Goal: Task Accomplishment & Management: Manage account settings

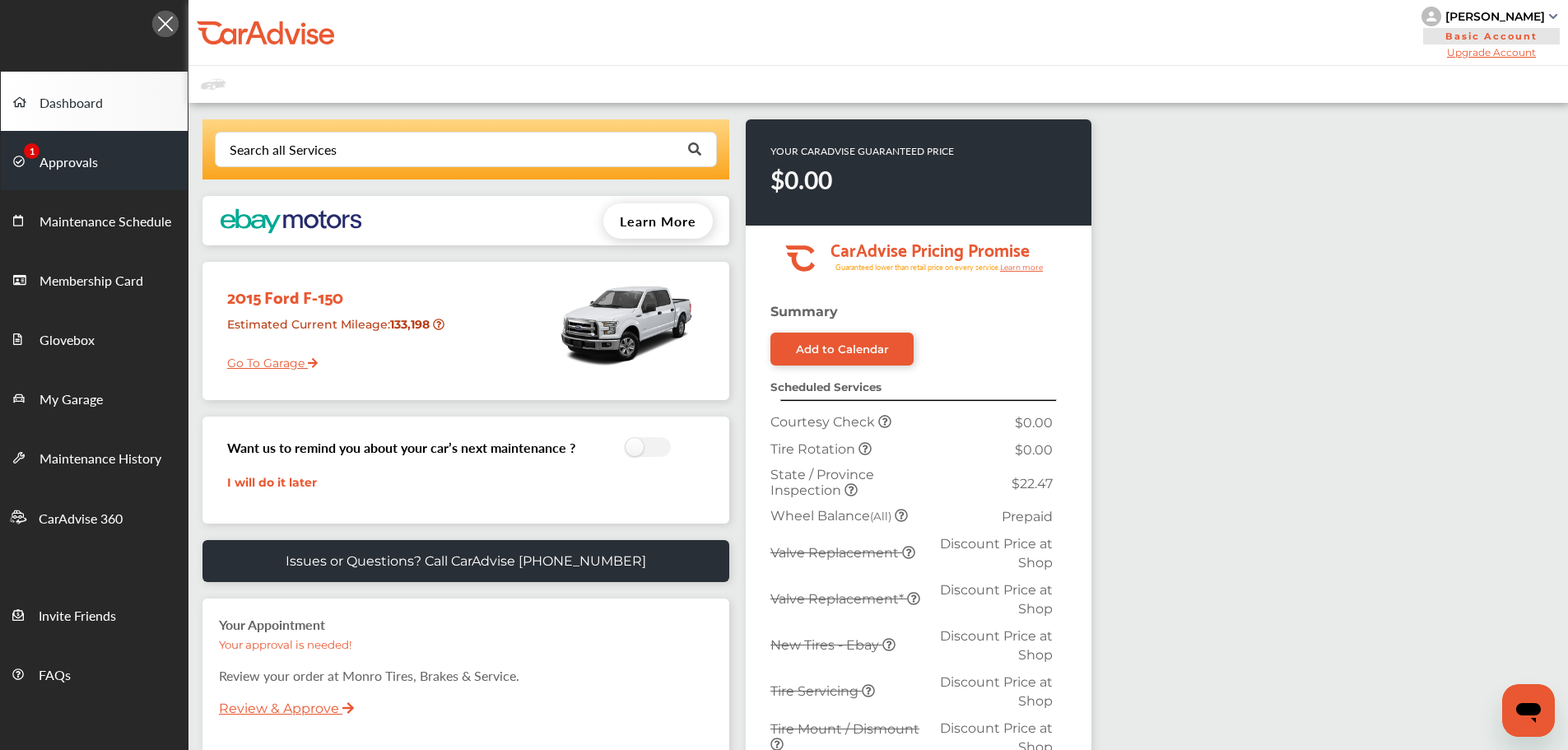
click at [81, 167] on span "Approvals" at bounding box center [69, 162] width 58 height 21
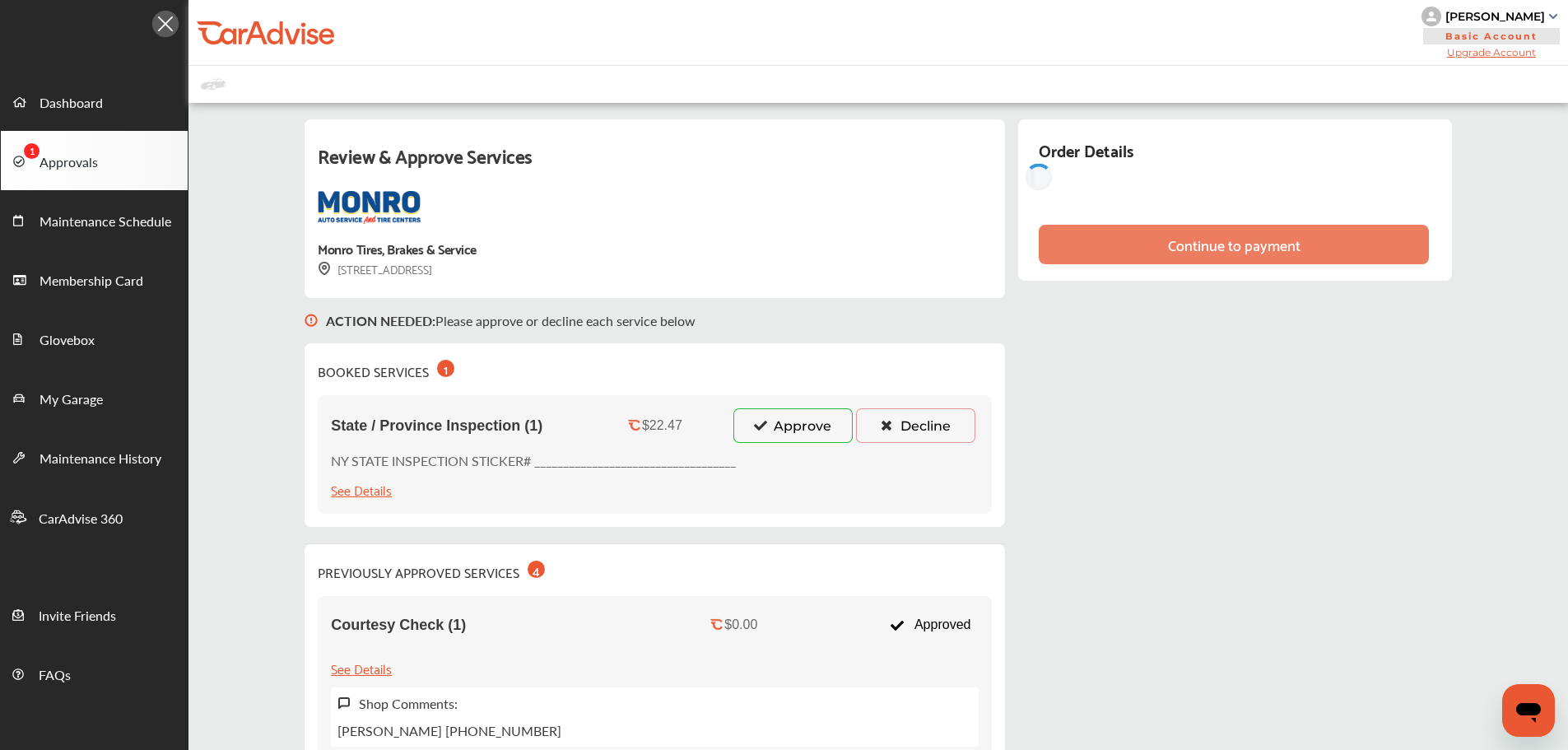
click at [793, 429] on button "Approve" at bounding box center [793, 426] width 120 height 34
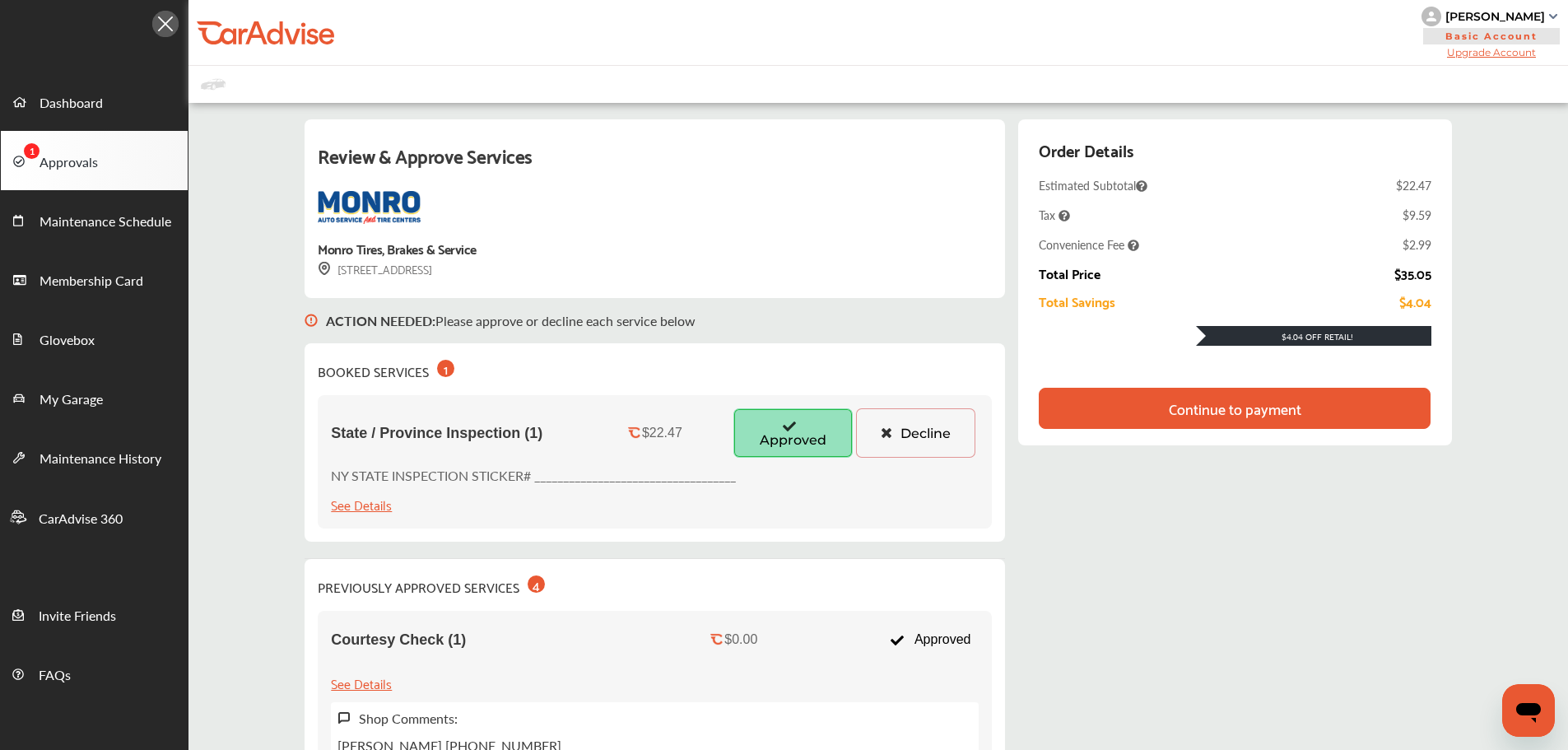
click at [1168, 410] on div "Continue to payment" at bounding box center [1235, 409] width 139 height 17
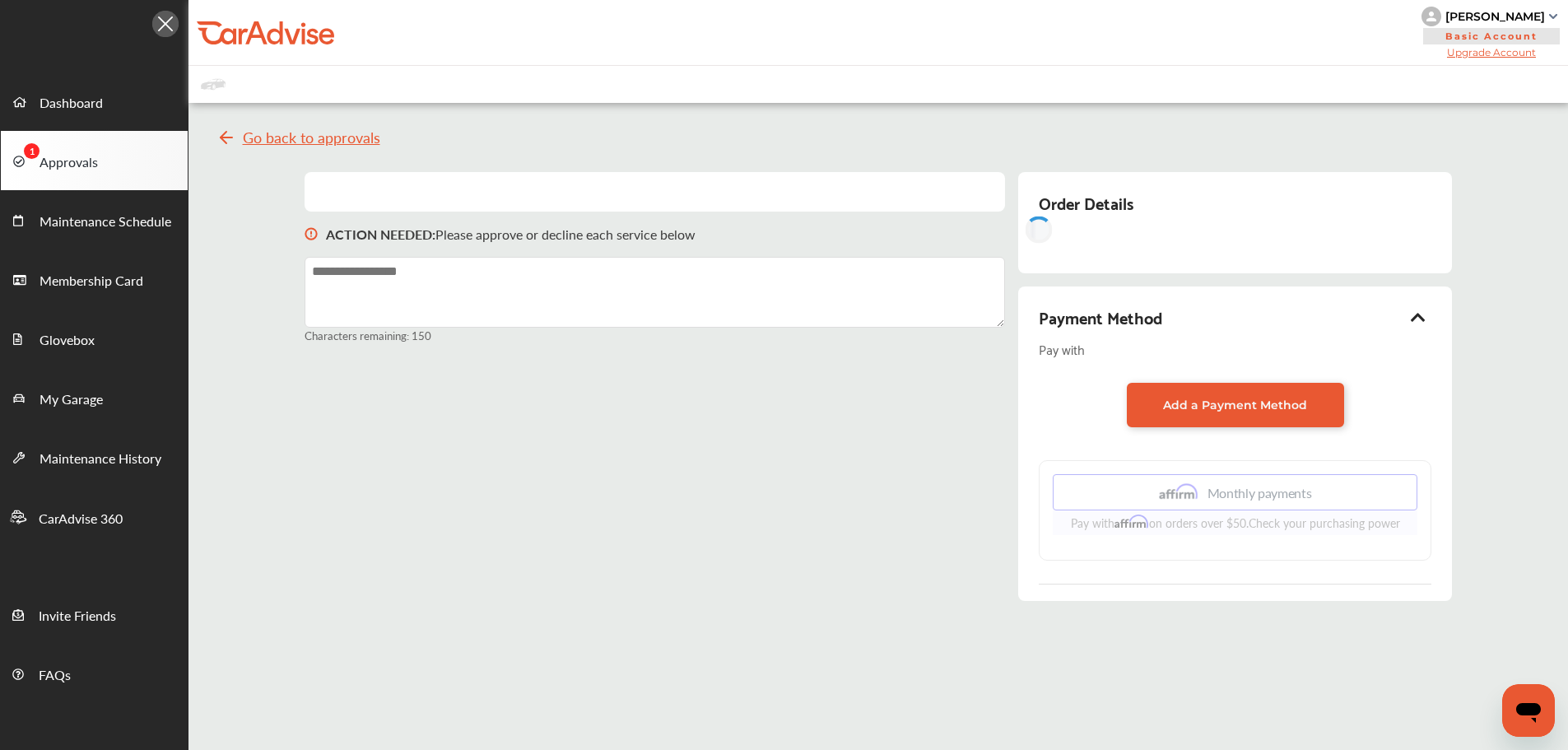
click at [1419, 323] on icon at bounding box center [1418, 317] width 19 height 17
click at [106, 228] on span "Maintenance Schedule" at bounding box center [106, 222] width 132 height 21
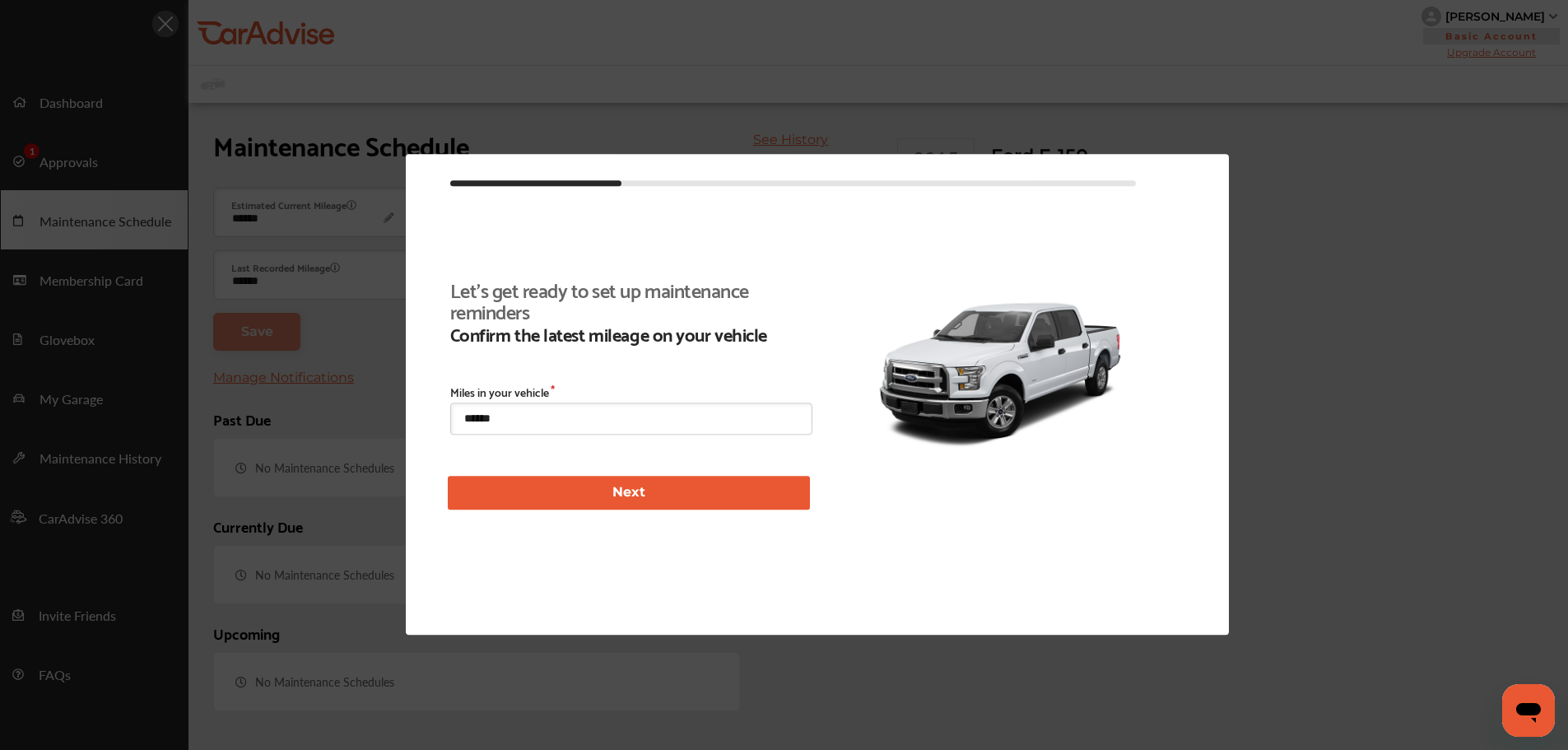
scroll to position [199, 0]
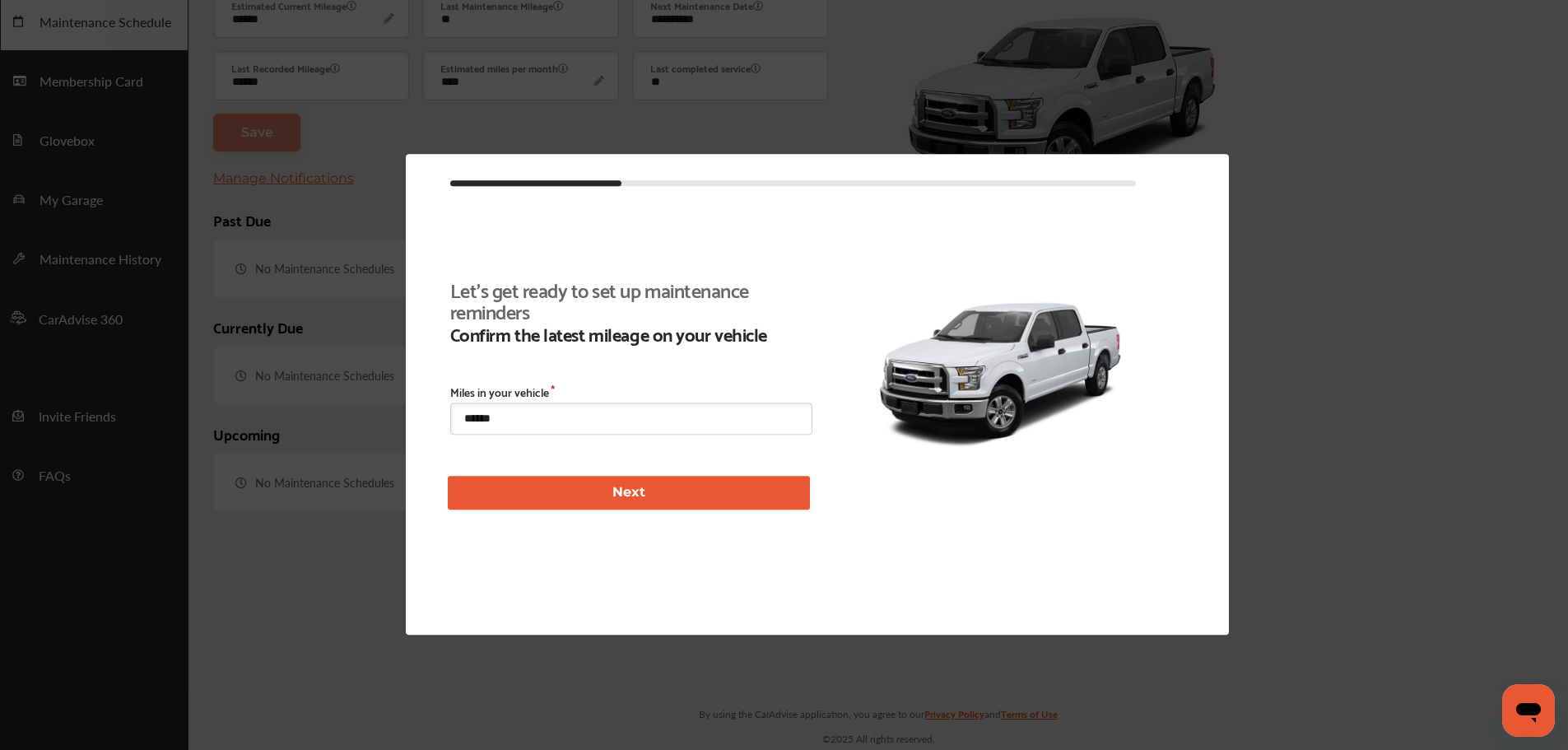
click at [115, 171] on div at bounding box center [784, 375] width 1568 height 750
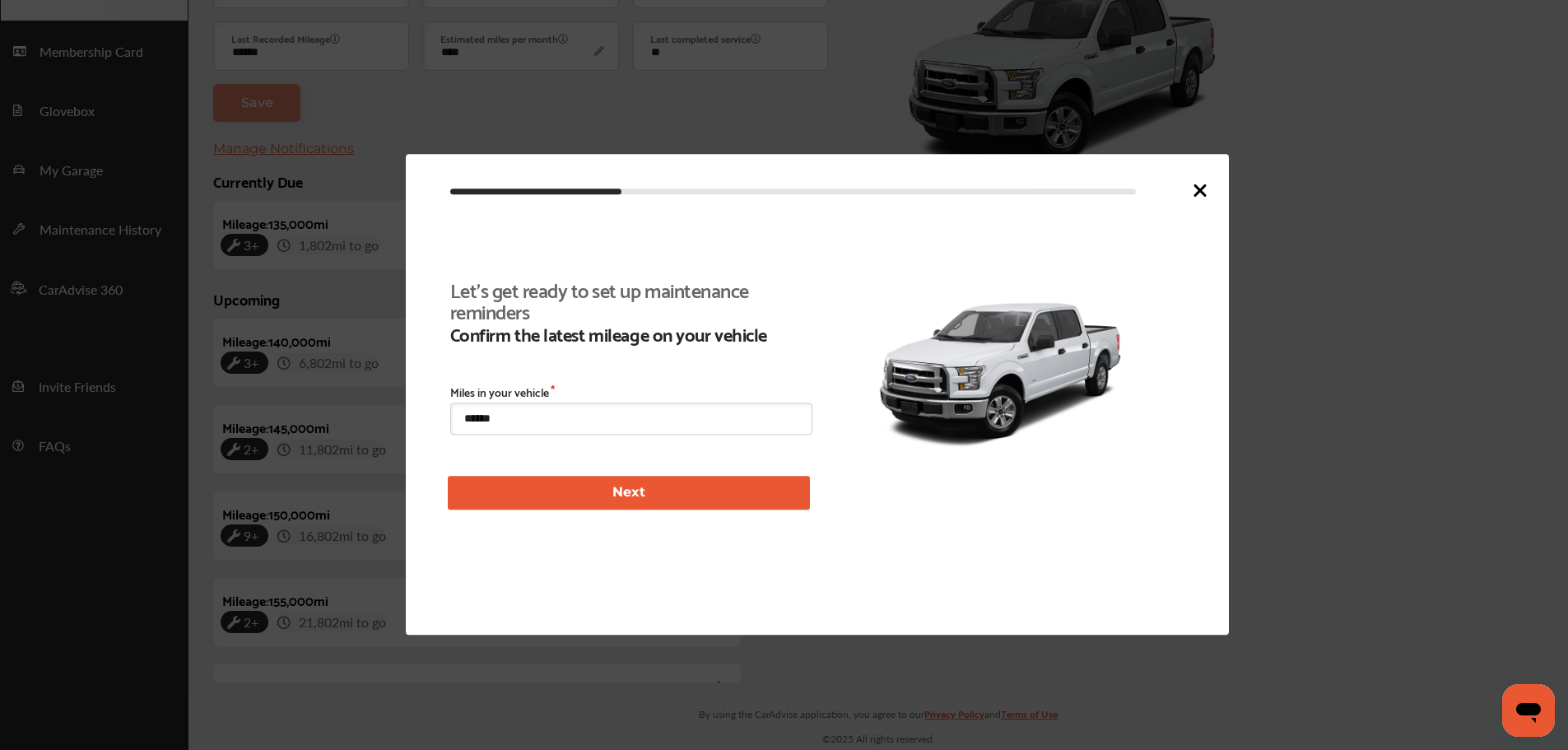
scroll to position [380, 0]
click at [1203, 192] on icon at bounding box center [1200, 190] width 10 height 10
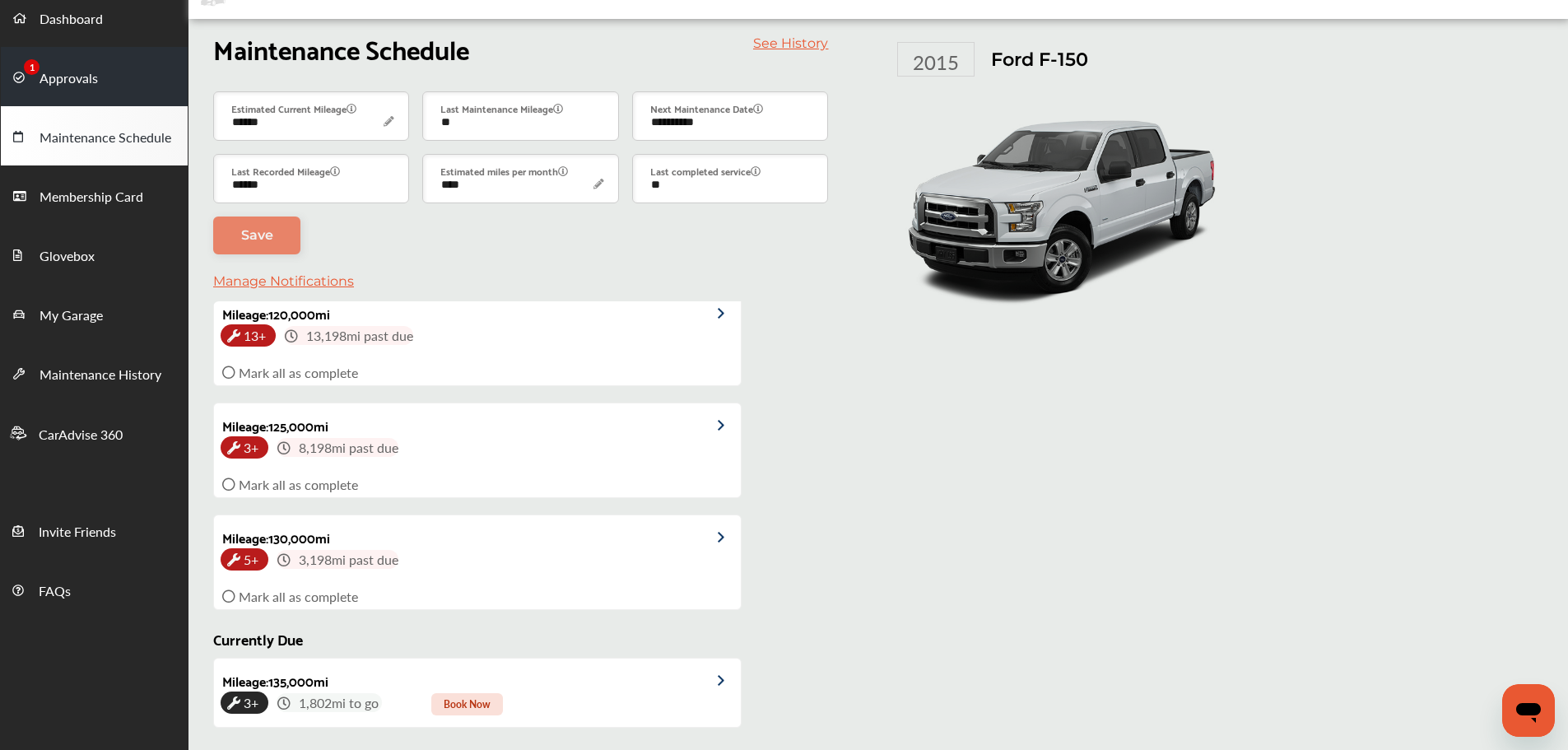
scroll to position [0, 0]
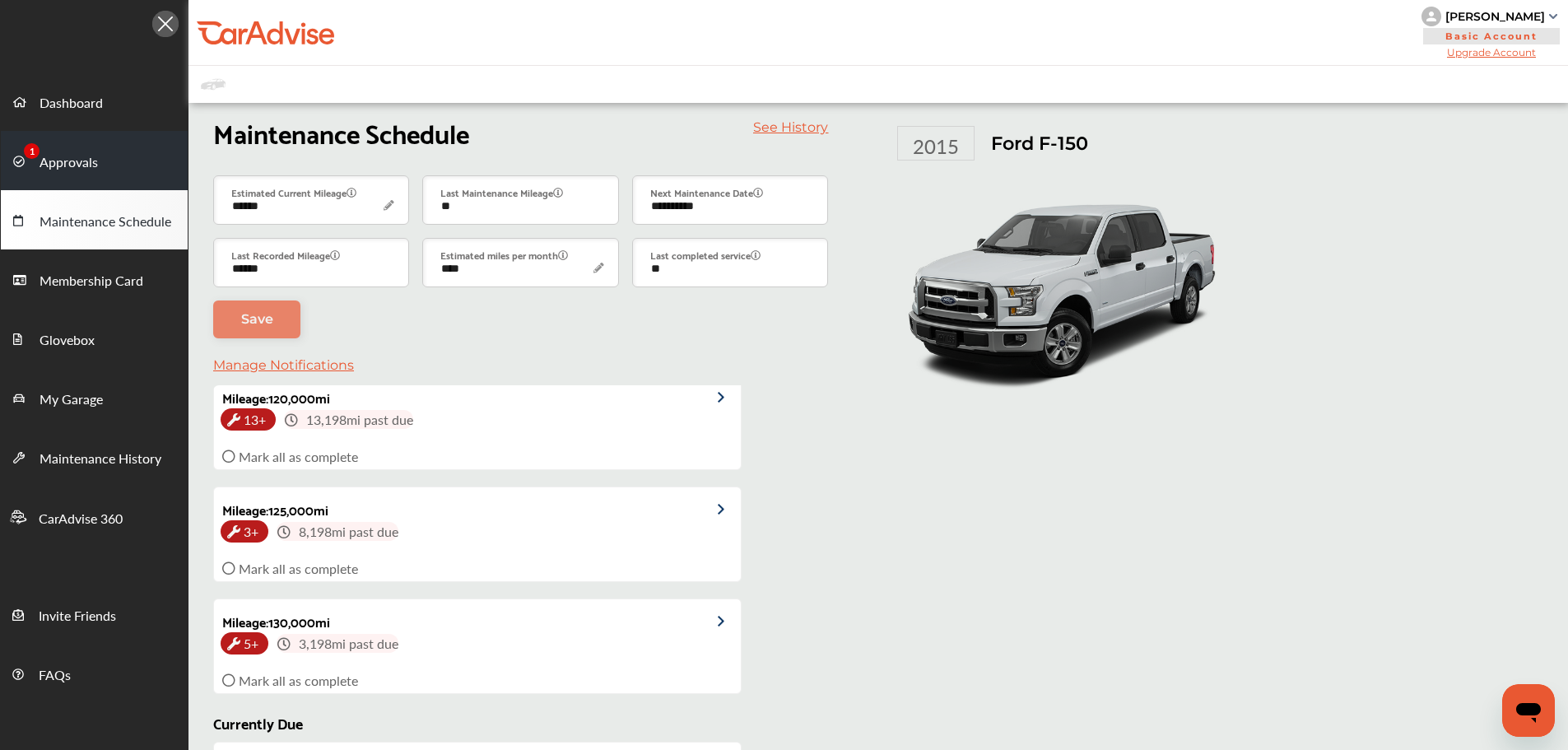
click at [103, 161] on link "Approvals" at bounding box center [95, 160] width 187 height 59
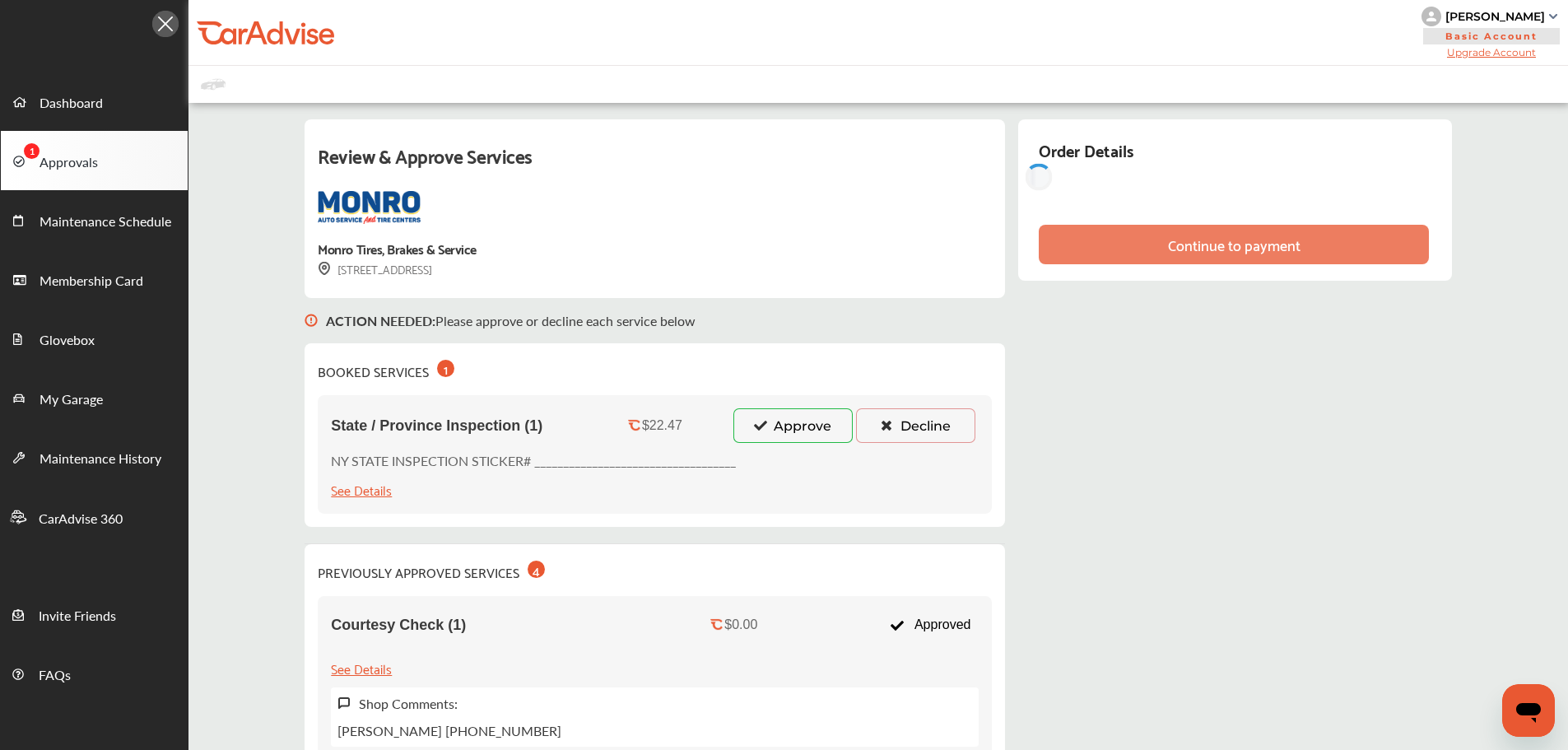
click at [785, 441] on button "Approve" at bounding box center [793, 426] width 120 height 34
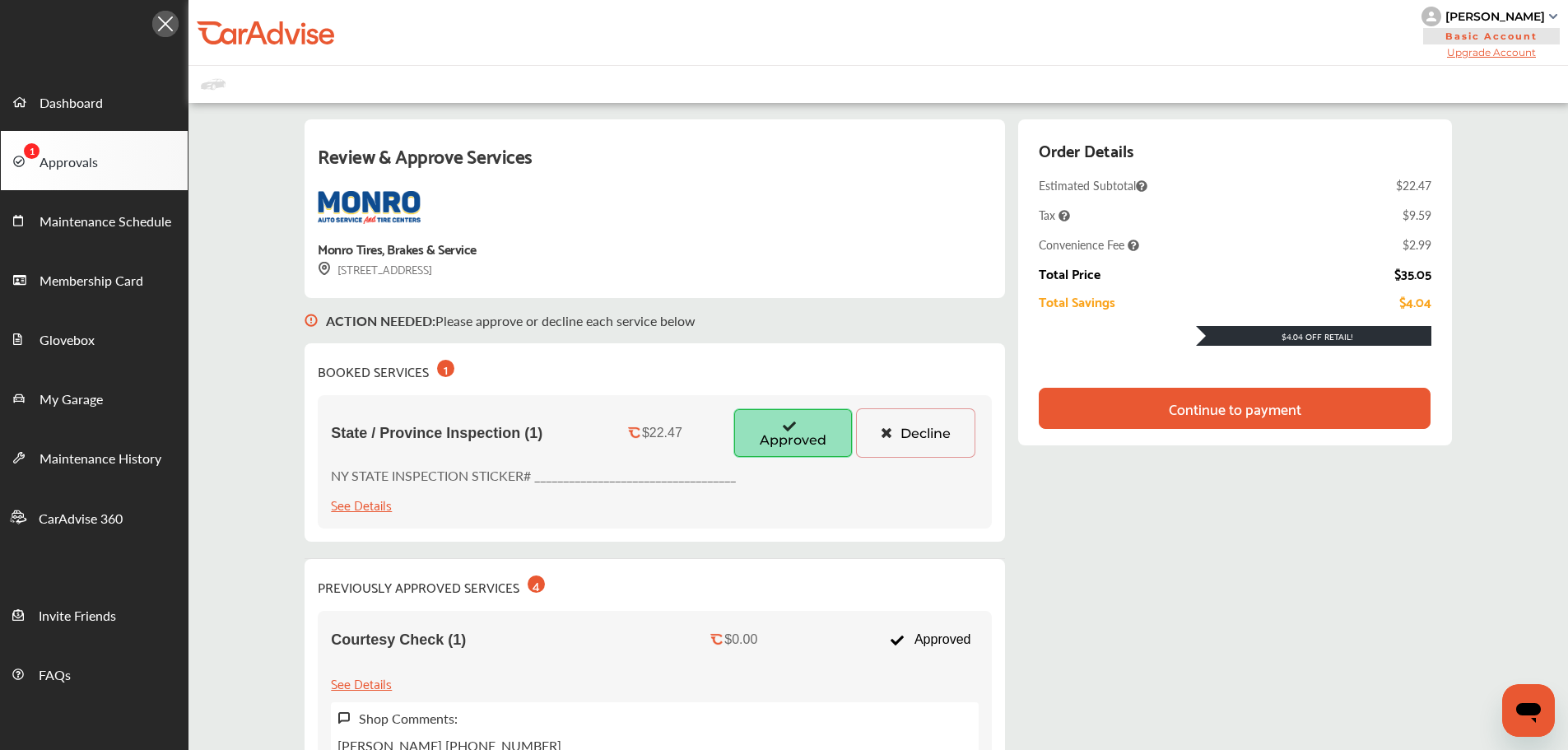
click at [1201, 413] on div "Continue to payment" at bounding box center [1235, 409] width 133 height 17
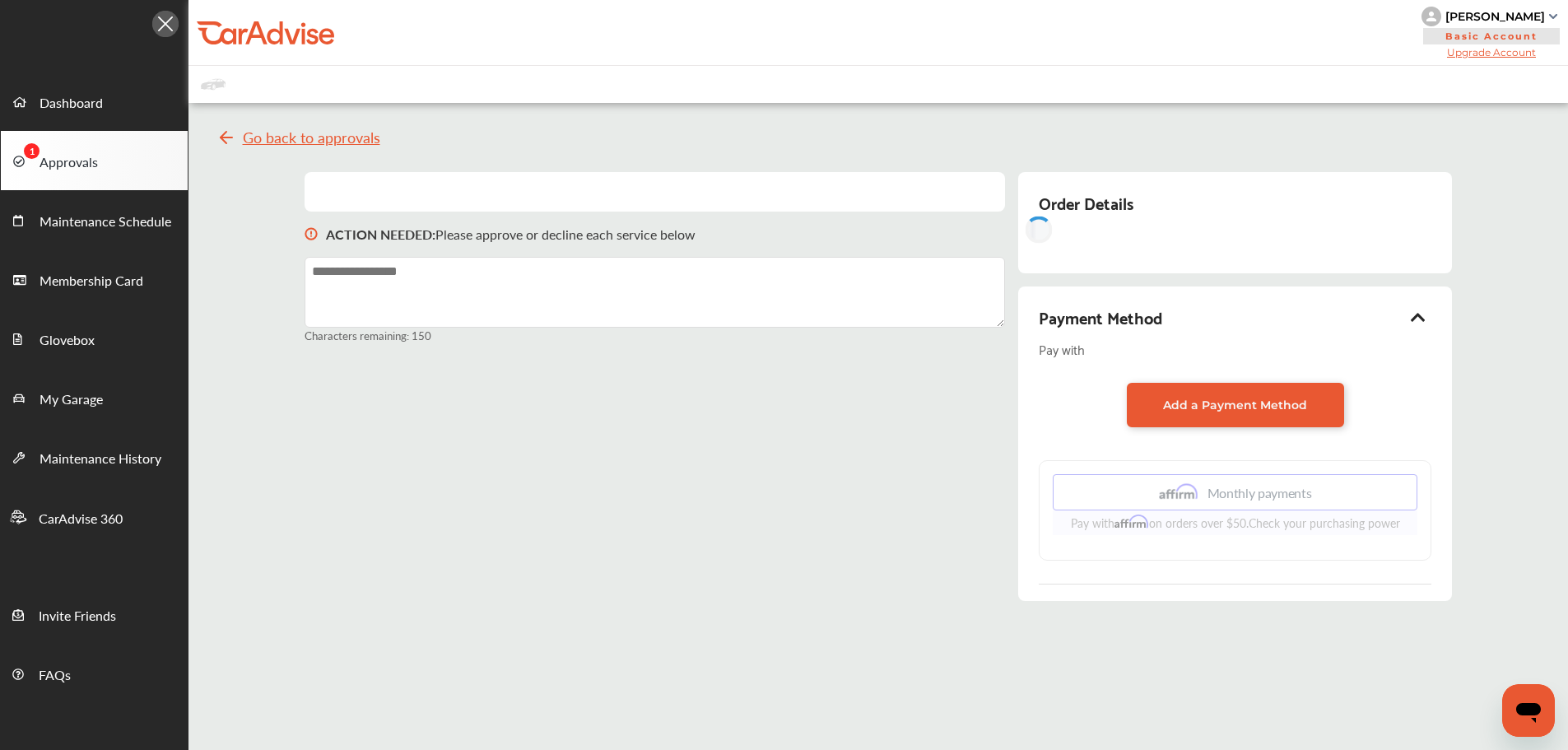
click at [1422, 314] on icon at bounding box center [1418, 317] width 19 height 17
